Goal: Check status: Check status

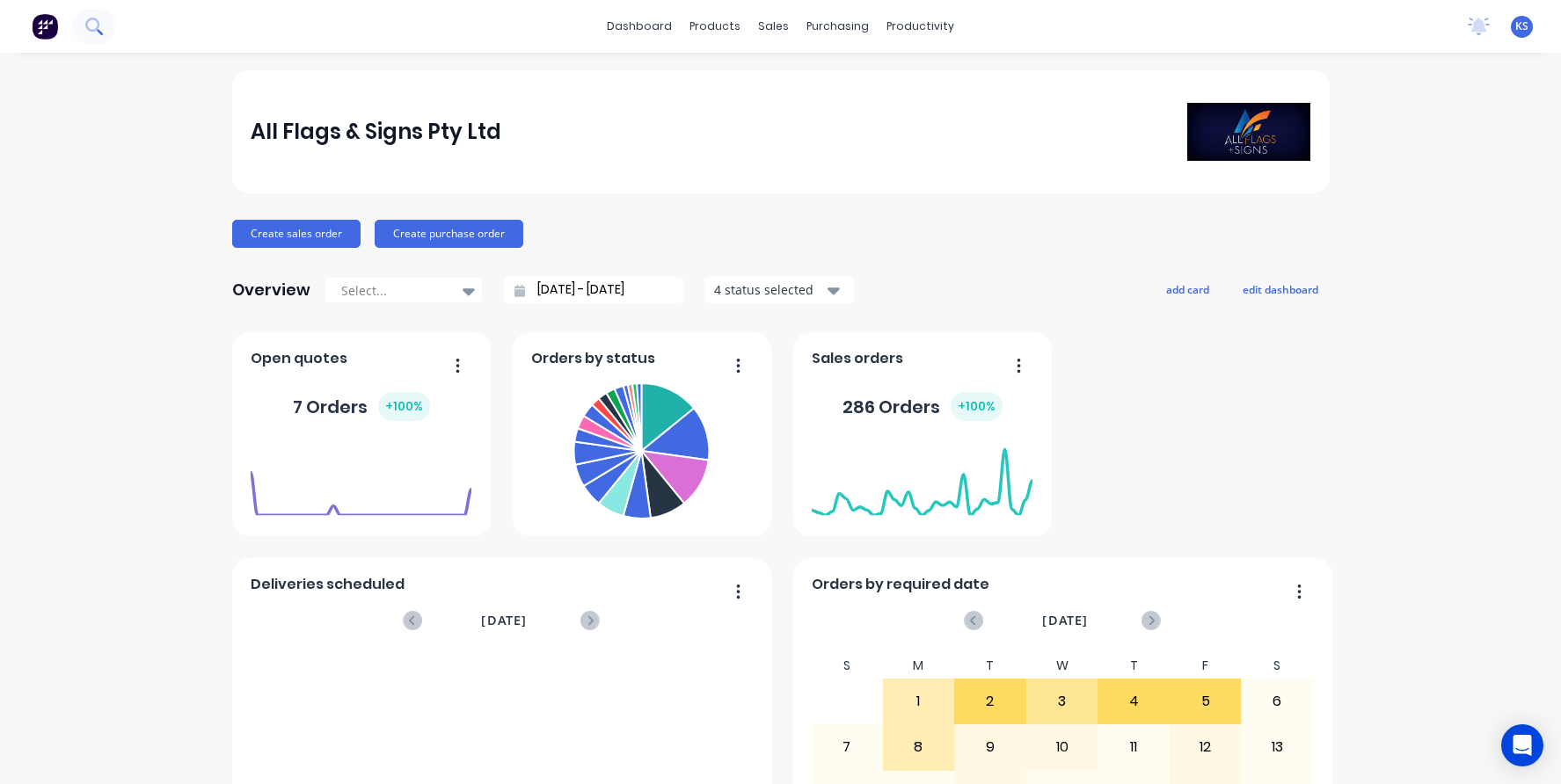
click at [95, 18] on icon at bounding box center [92, 24] width 14 height 14
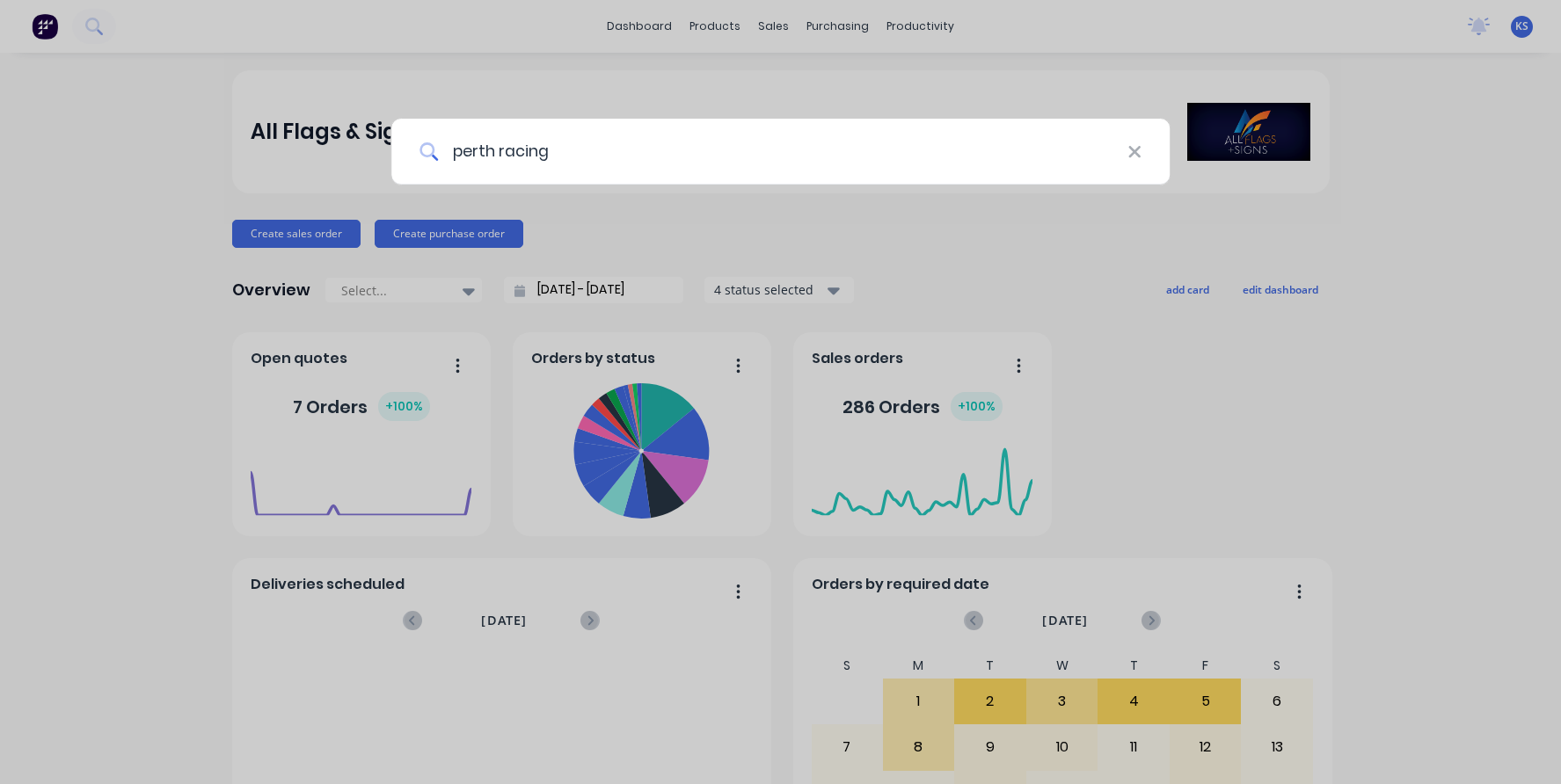
type input "perth racing"
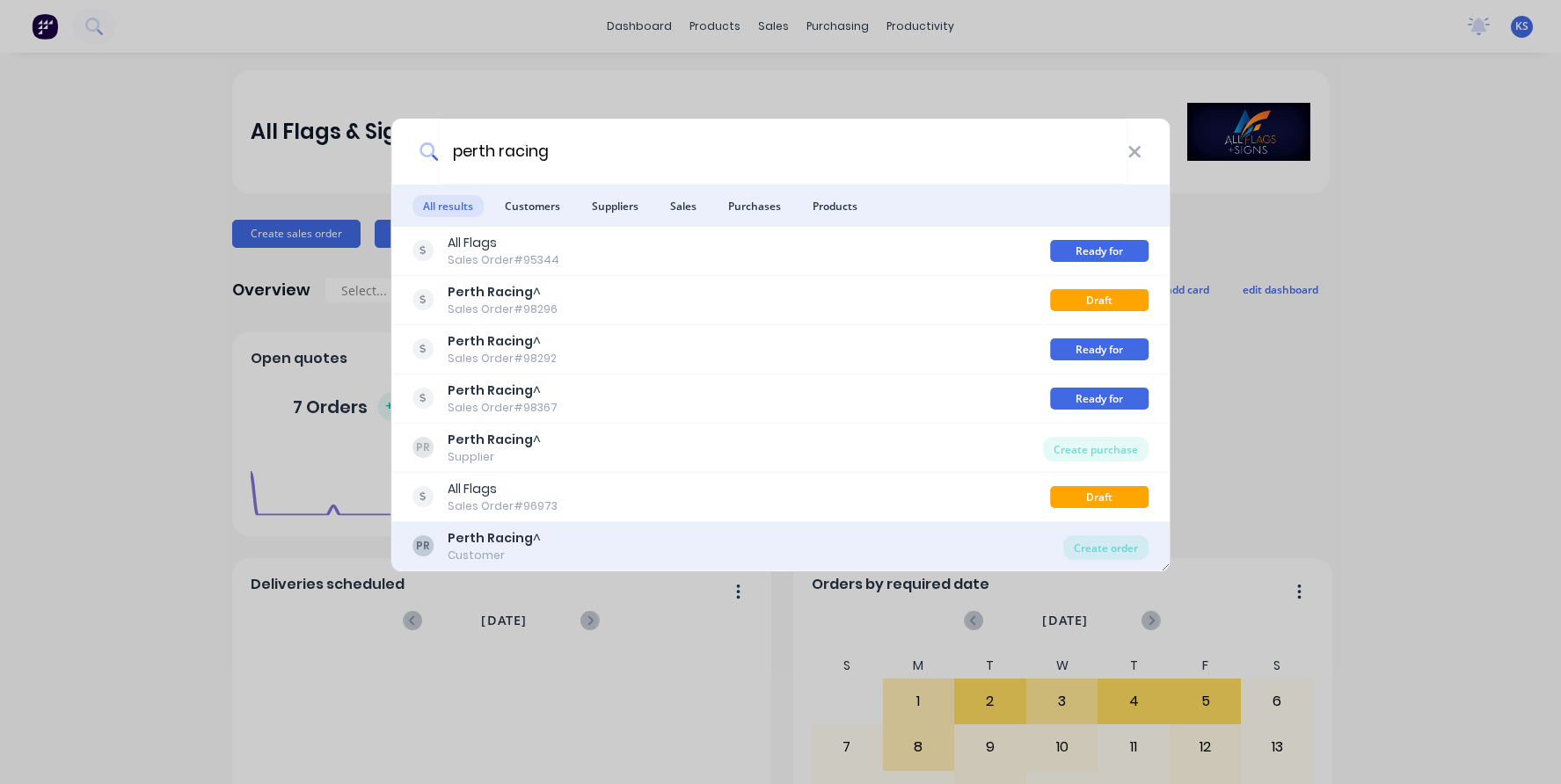
click at [512, 540] on b "Perth Racing" at bounding box center [490, 538] width 86 height 17
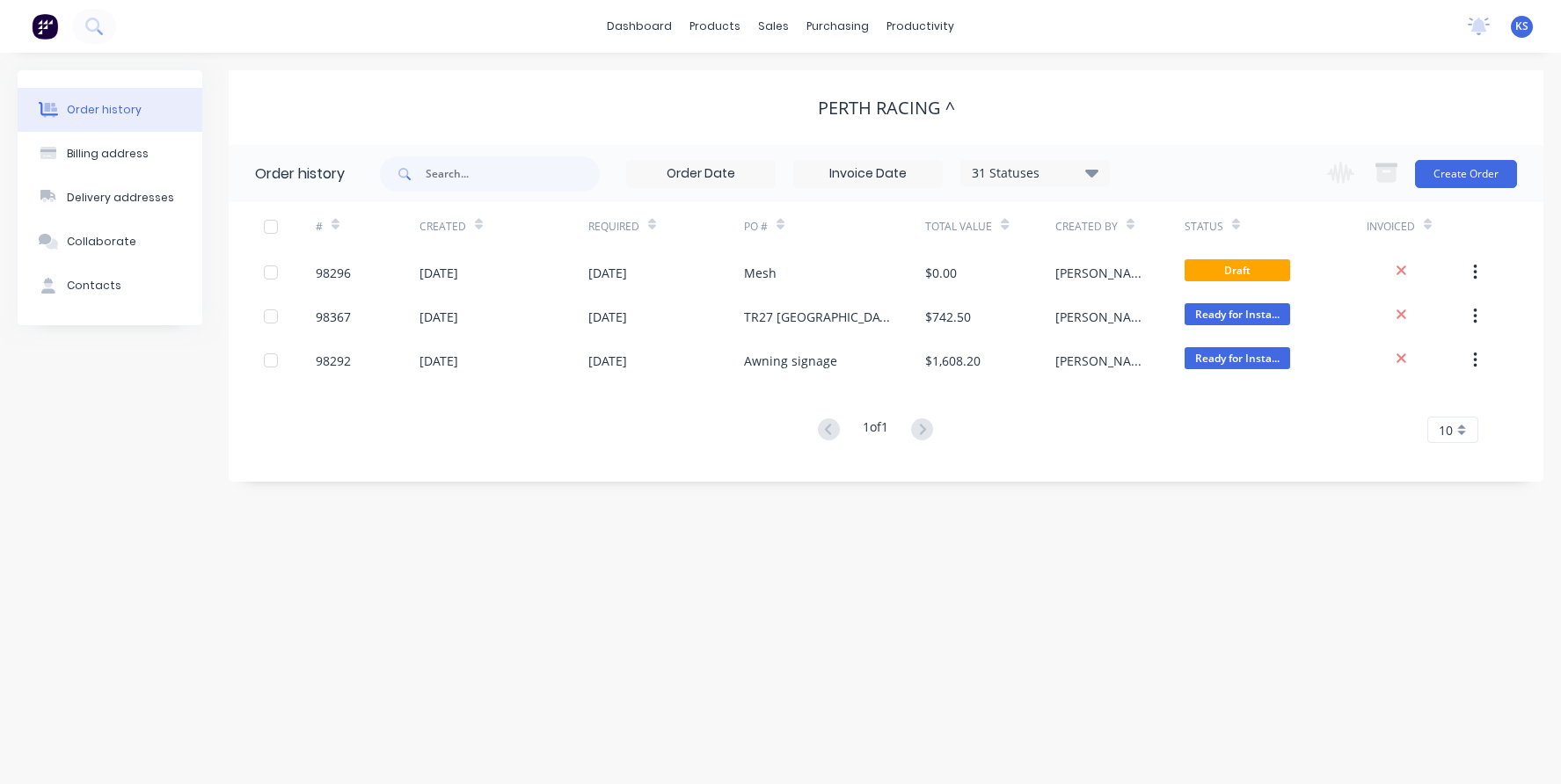
click at [1085, 178] on div "31 Statuses" at bounding box center [1035, 173] width 147 height 19
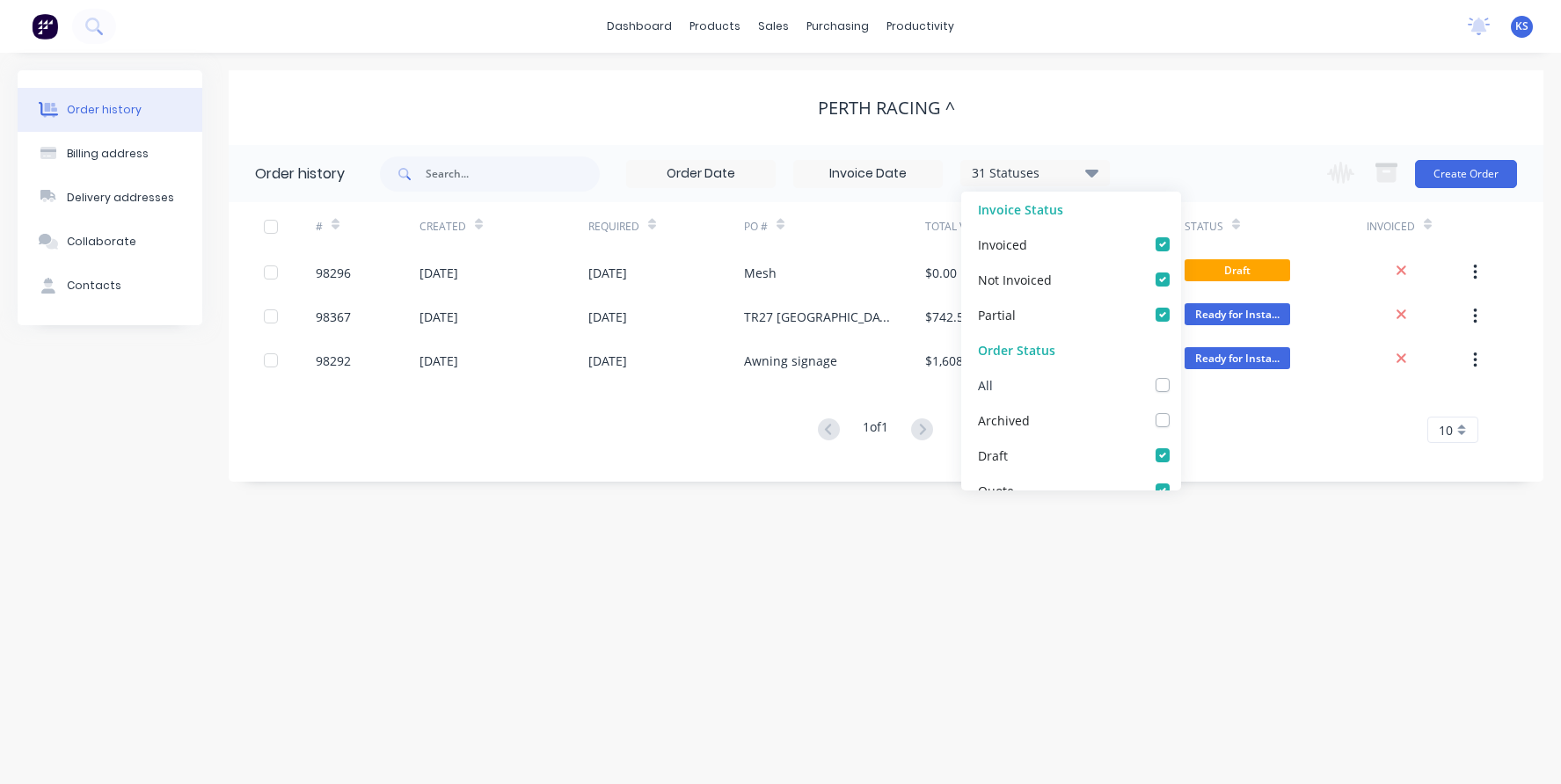
click at [1180, 376] on label at bounding box center [1180, 376] width 0 height 0
click at [1180, 379] on input "checkbox" at bounding box center [1186, 384] width 14 height 16
checkbox input "true"
drag, startPoint x: 862, startPoint y: 528, endPoint x: 872, endPoint y: 518, distance: 14.1
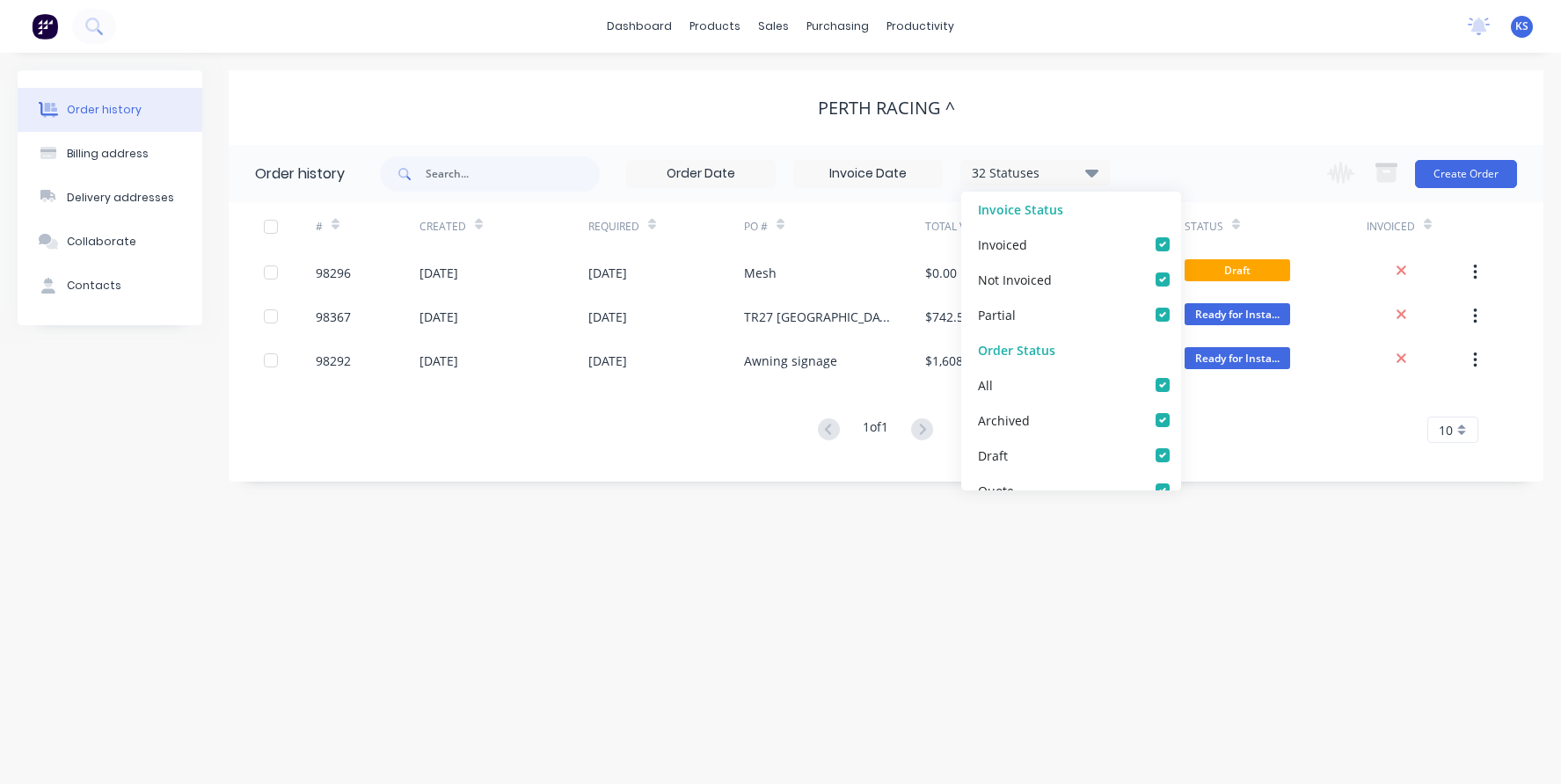
click at [870, 522] on div "Order history Billing address Delivery addresses Collaborate Contacts Perth Rac…" at bounding box center [780, 418] width 1561 height 731
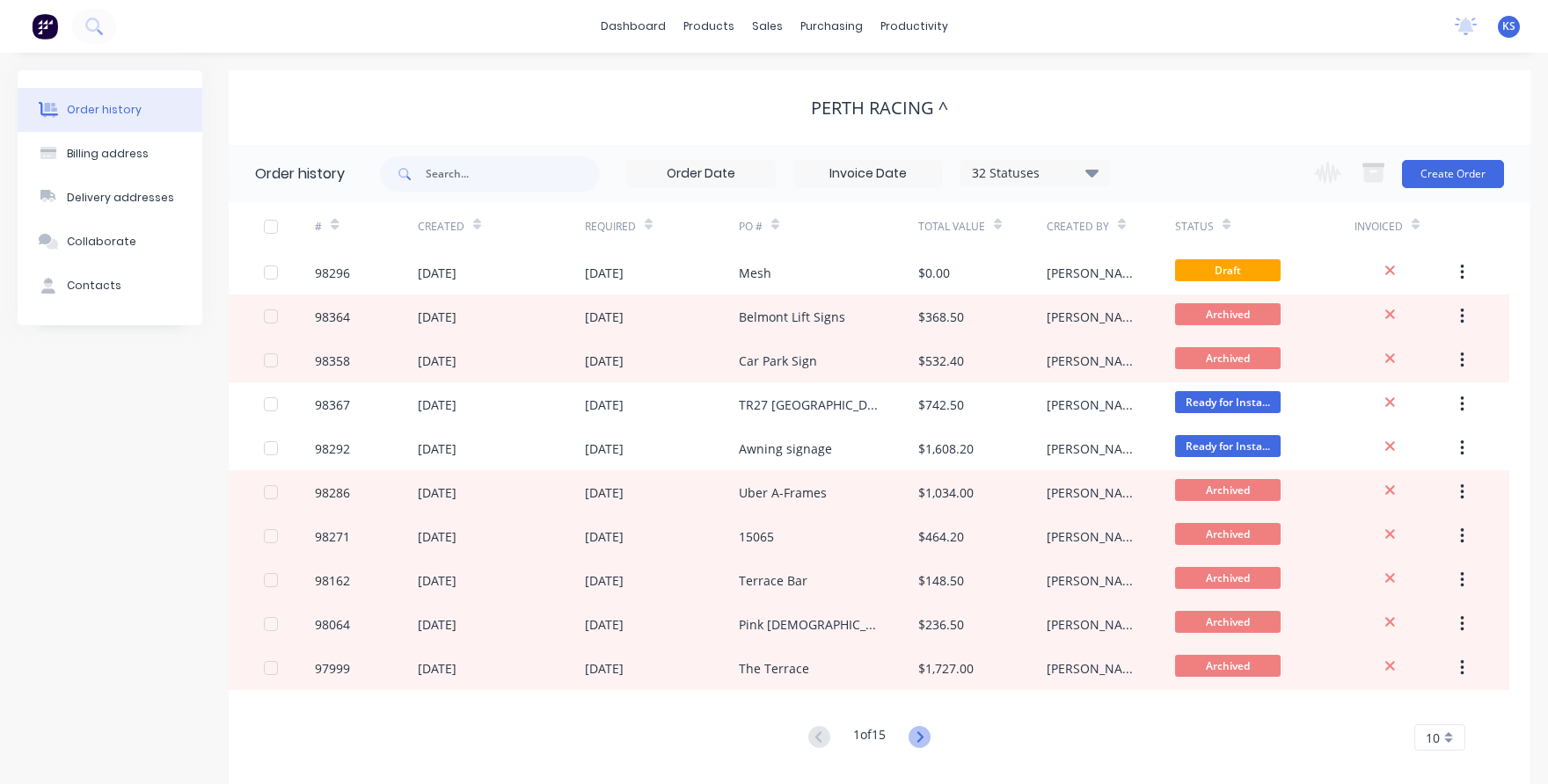
click at [916, 734] on icon at bounding box center [920, 737] width 22 height 22
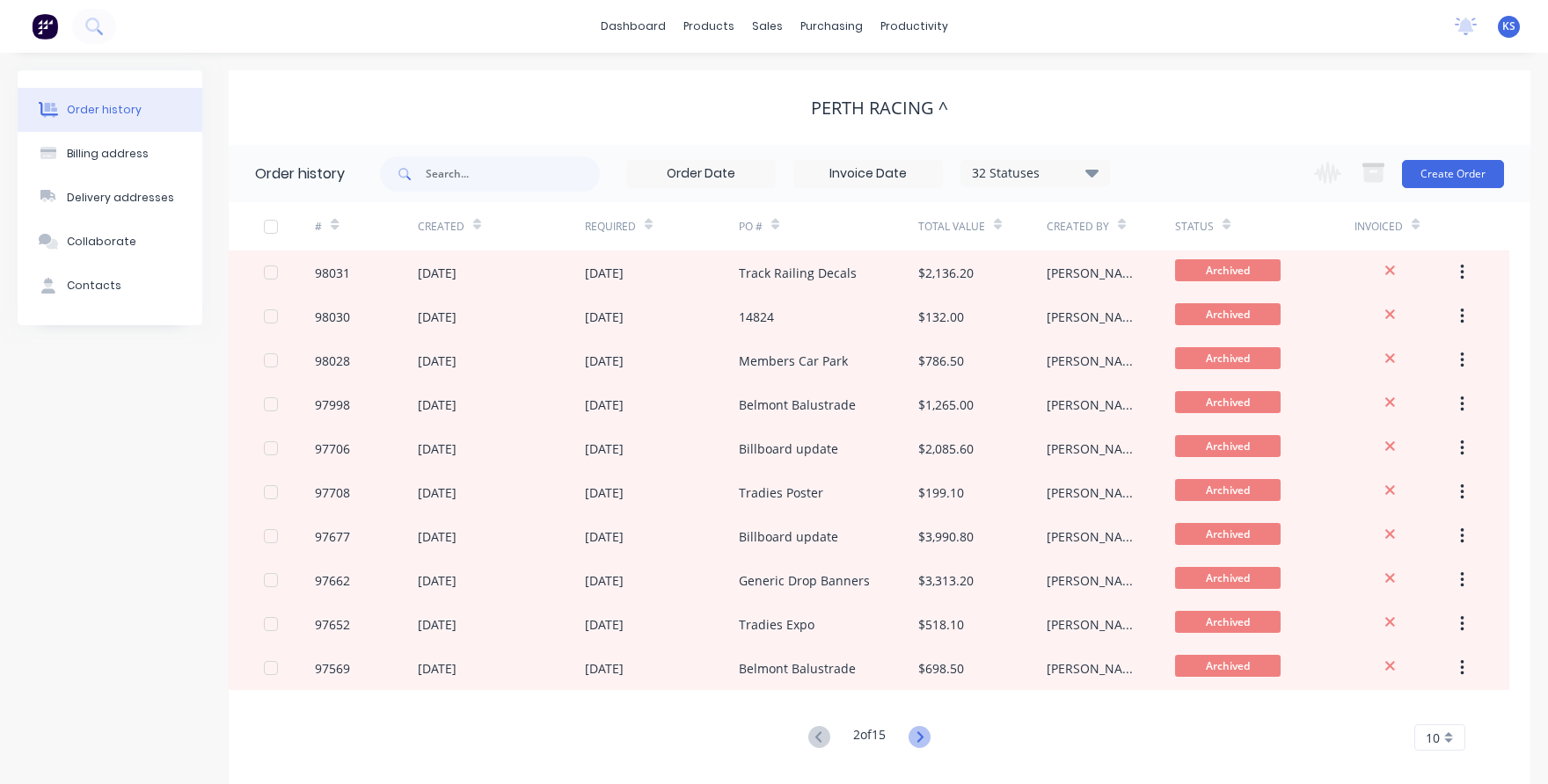
click at [926, 735] on icon at bounding box center [920, 737] width 22 height 22
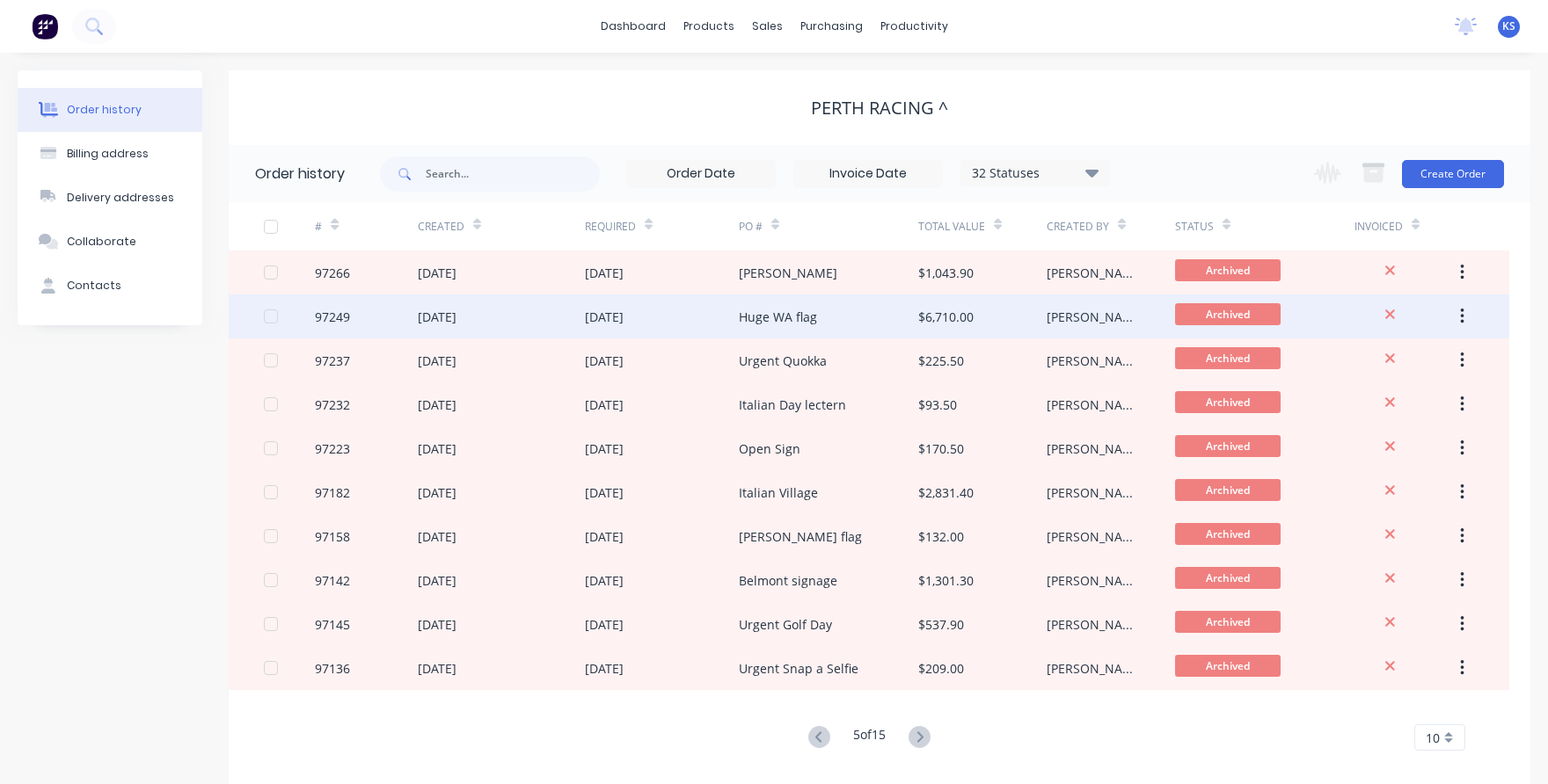
click at [339, 320] on div "97249" at bounding box center [332, 317] width 35 height 18
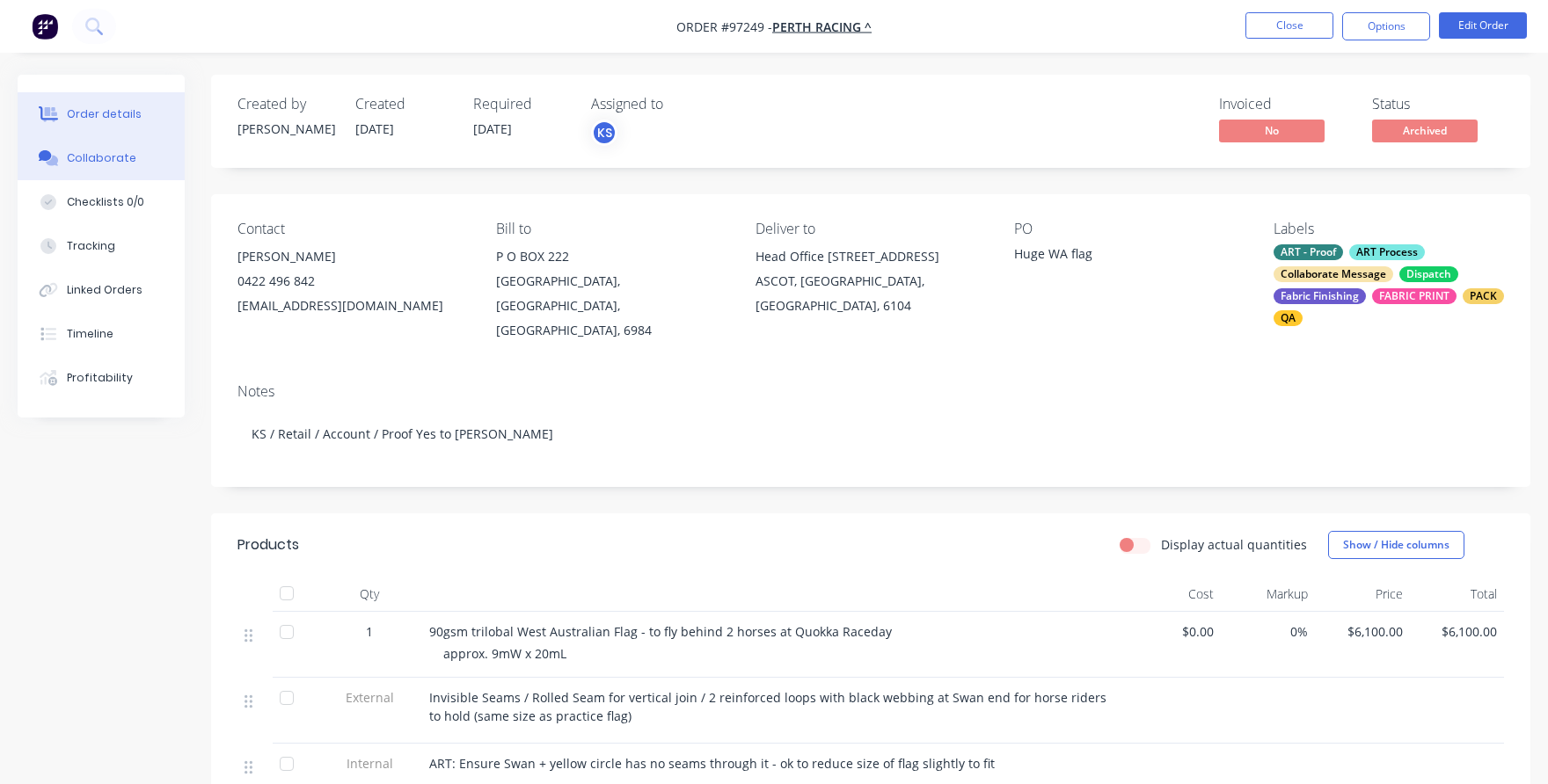
click at [87, 157] on div "Collaborate" at bounding box center [101, 157] width 69 height 15
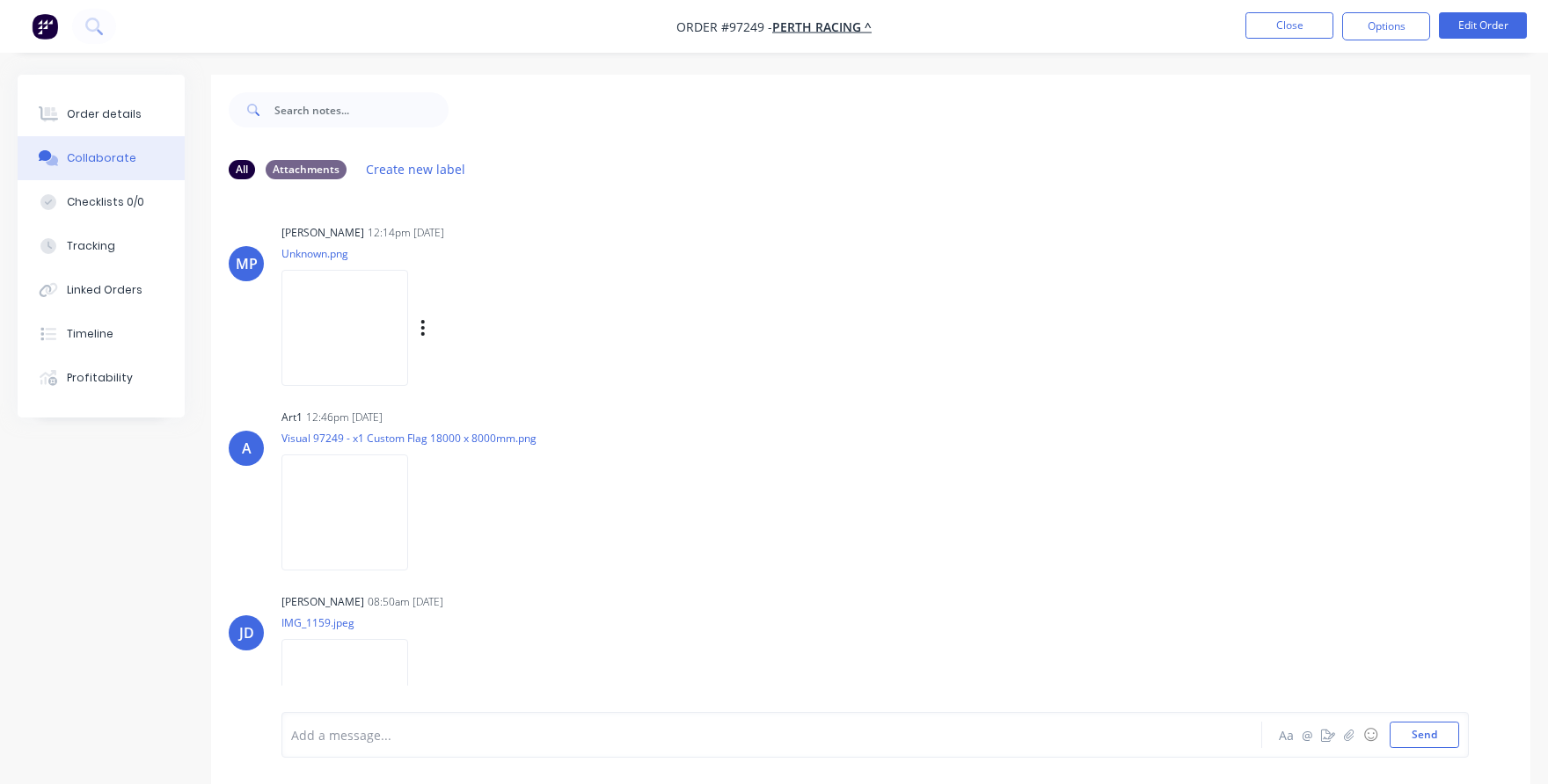
click at [374, 320] on img at bounding box center [344, 327] width 126 height 116
click at [403, 480] on img at bounding box center [344, 512] width 126 height 116
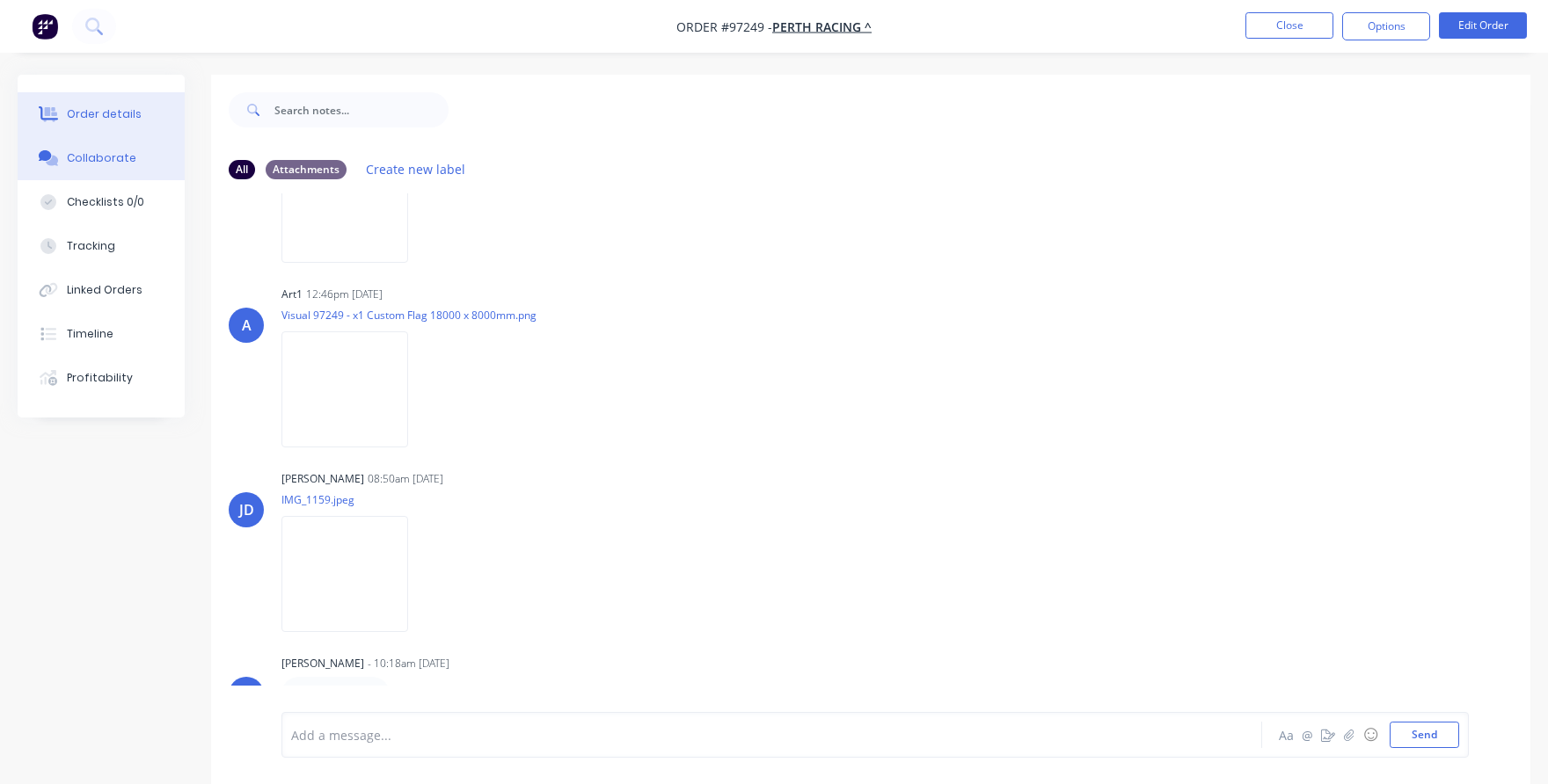
click at [106, 96] on button "Order details" at bounding box center [101, 114] width 167 height 44
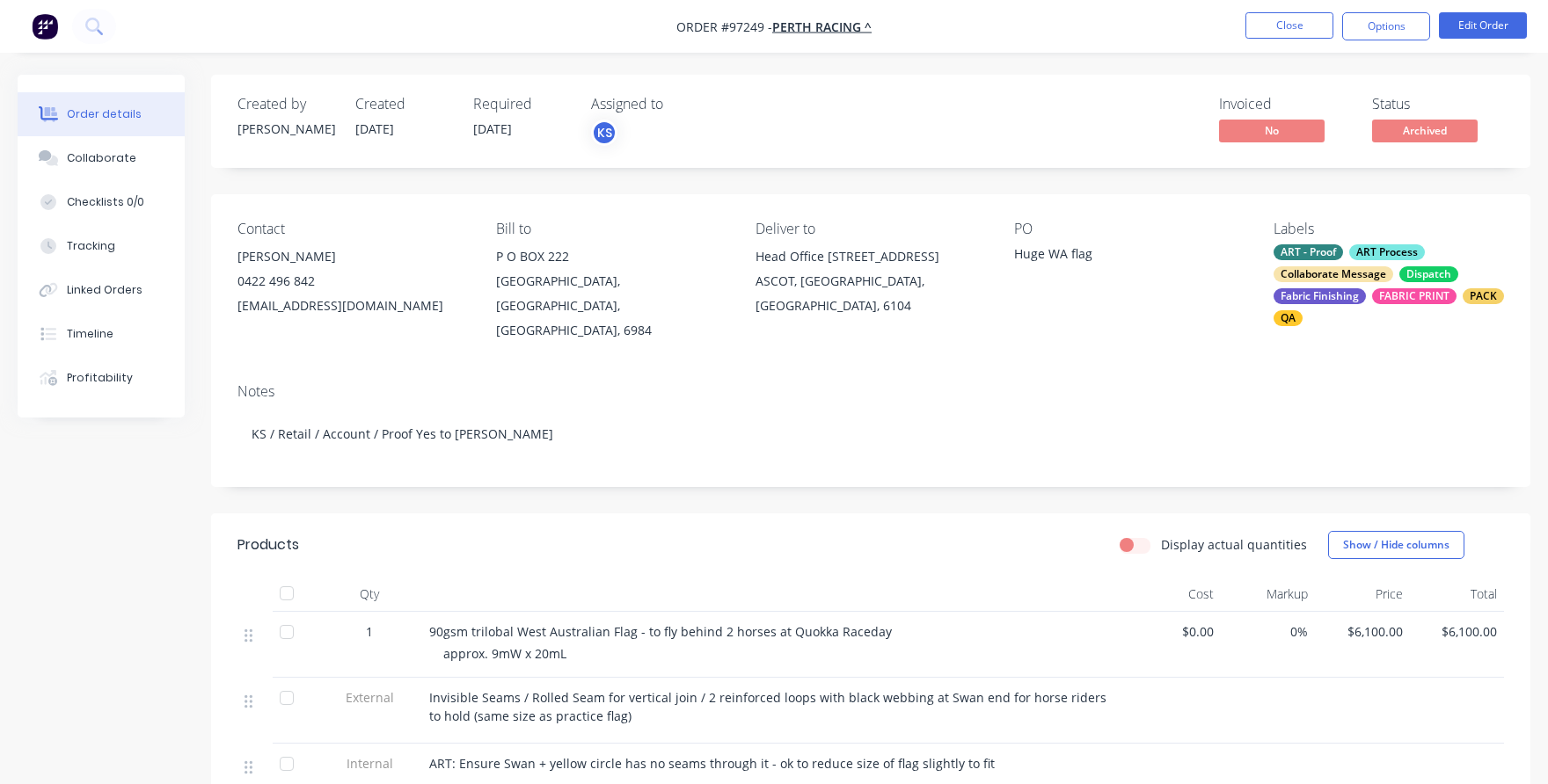
scroll to position [176, 0]
